Goal: Task Accomplishment & Management: Complete application form

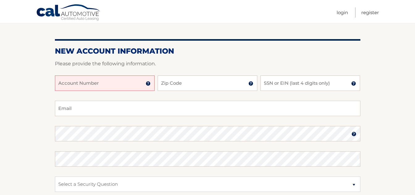
scroll to position [62, 0]
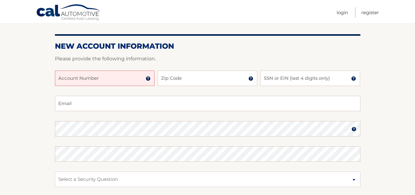
click at [104, 79] on input "Account Number" at bounding box center [105, 78] width 100 height 15
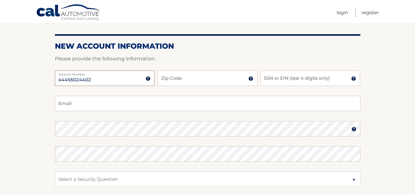
type input "44456024402"
click at [216, 80] on input "Zip Code" at bounding box center [208, 78] width 100 height 15
type input "34667"
type input "snowturtle@hotmail.com"
click at [269, 78] on input "SSN or EIN (last 4 digits only)" at bounding box center [311, 78] width 100 height 15
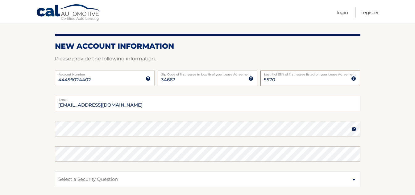
type input "5570"
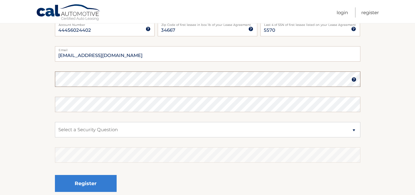
scroll to position [123, 0]
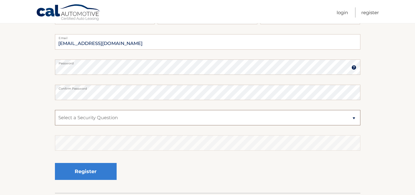
click at [355, 118] on select "Select a Security Question What was the name of your elementary school? What is…" at bounding box center [208, 117] width 306 height 15
select select "1"
click at [55, 110] on select "Select a Security Question What was the name of your elementary school? What is…" at bounding box center [208, 117] width 306 height 15
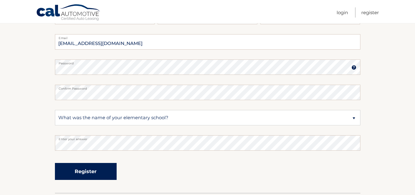
click at [84, 172] on button "Register" at bounding box center [86, 171] width 62 height 17
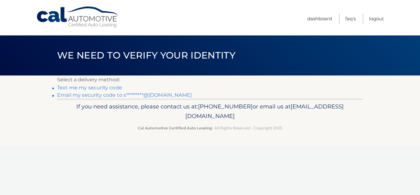
click at [162, 95] on link "Email my security code to s*********@hotmail.com" at bounding box center [124, 95] width 135 height 6
click at [70, 96] on link "Email my security code to s*********@hotmail.com" at bounding box center [124, 95] width 135 height 6
click at [63, 94] on link "Email my security code to s*********@hotmail.com" at bounding box center [124, 95] width 135 height 6
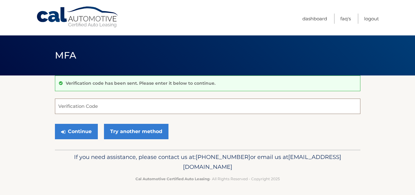
click at [82, 107] on input "Verification Code" at bounding box center [208, 106] width 306 height 15
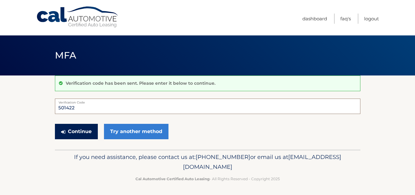
type input "501422"
click at [77, 132] on button "Continue" at bounding box center [76, 131] width 43 height 15
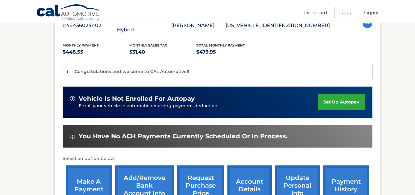
scroll to position [154, 0]
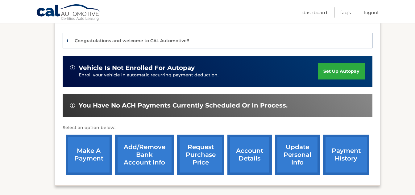
click at [146, 145] on link "Add/Remove bank account info" at bounding box center [144, 155] width 59 height 40
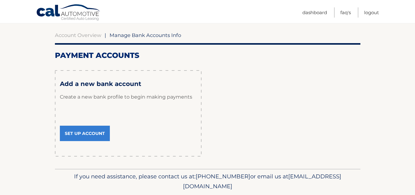
scroll to position [62, 0]
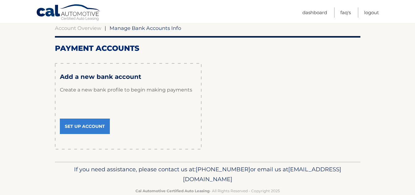
click at [82, 125] on link "Set Up Account" at bounding box center [85, 126] width 50 height 15
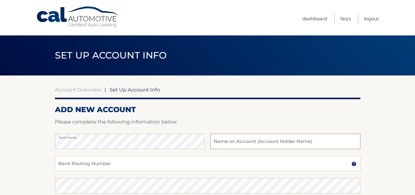
click at [228, 141] on input "text" at bounding box center [286, 141] width 150 height 15
drag, startPoint x: 232, startPoint y: 143, endPoint x: 254, endPoint y: 143, distance: 22.5
click at [254, 143] on input "HOLLY PACHECO PACHECO" at bounding box center [286, 141] width 150 height 15
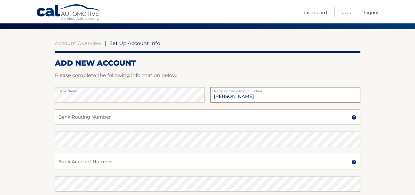
scroll to position [62, 0]
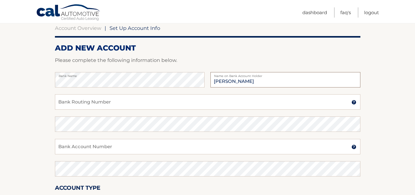
type input "[PERSON_NAME]"
click at [71, 102] on input "Bank Routing Number" at bounding box center [208, 101] width 306 height 15
type input "063107513"
click at [71, 148] on input "Bank Account Number" at bounding box center [208, 146] width 306 height 15
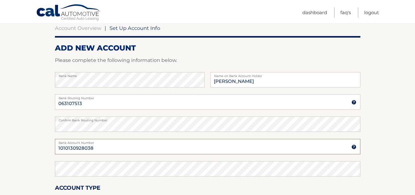
type input "1010130928038"
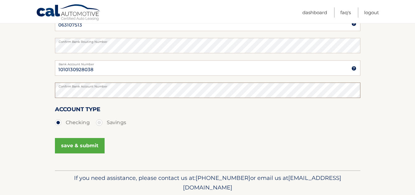
scroll to position [154, 0]
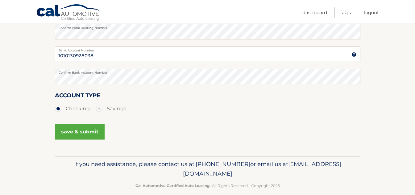
click at [73, 133] on button "save & submit" at bounding box center [80, 131] width 50 height 15
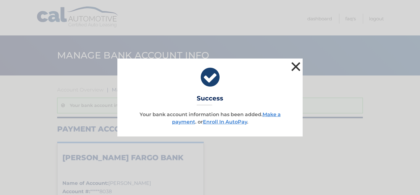
click at [295, 66] on button "×" at bounding box center [296, 67] width 12 height 12
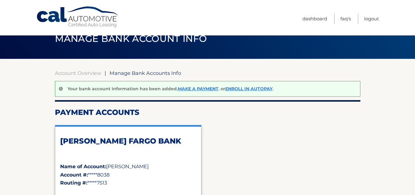
scroll to position [31, 0]
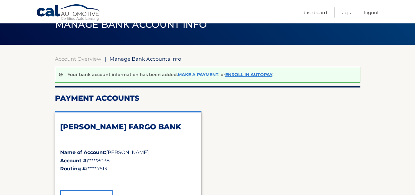
click at [192, 74] on link "Make a payment" at bounding box center [198, 75] width 41 height 6
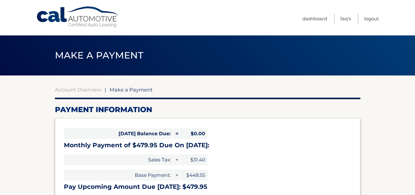
select select "NDhhZDYwMWYtZTc4NC00MmQxLWE4MGMtM2UwMmQxYjgyZGNi"
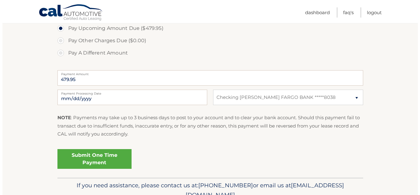
scroll to position [246, 0]
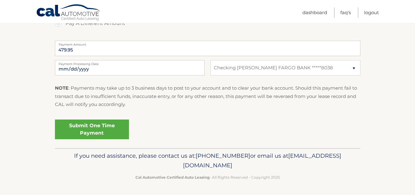
click at [84, 129] on link "Submit One Time Payment" at bounding box center [92, 130] width 74 height 20
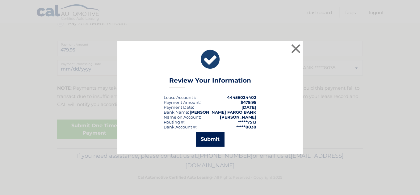
click at [212, 138] on button "Submit" at bounding box center [210, 139] width 29 height 15
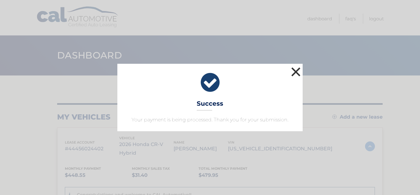
click at [294, 70] on button "×" at bounding box center [296, 72] width 12 height 12
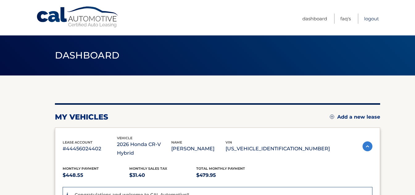
click at [369, 20] on link "Logout" at bounding box center [371, 19] width 15 height 10
